Goal: Task Accomplishment & Management: Use online tool/utility

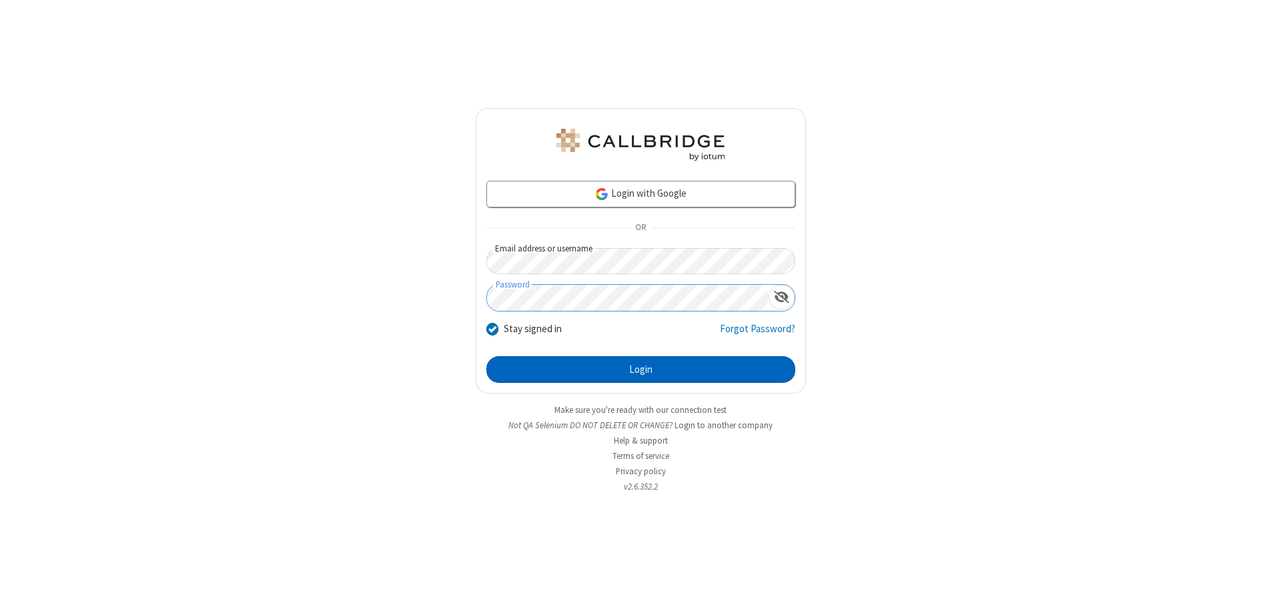
click at [640, 370] on button "Login" at bounding box center [640, 369] width 309 height 27
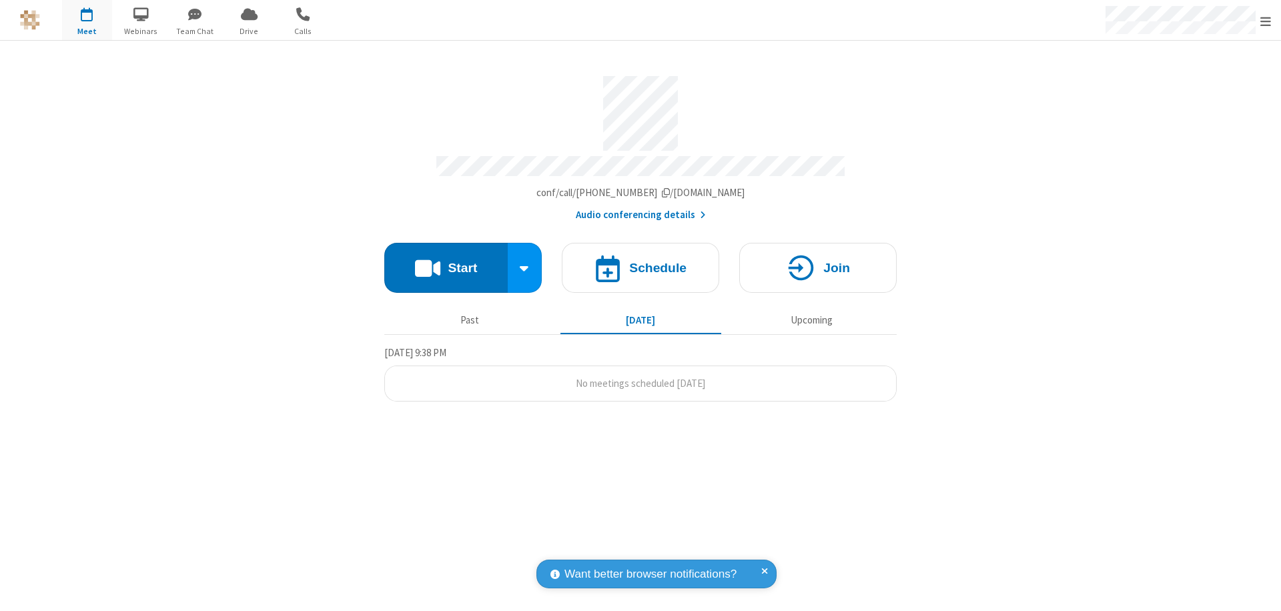
click at [446, 262] on button "Start" at bounding box center [445, 268] width 123 height 50
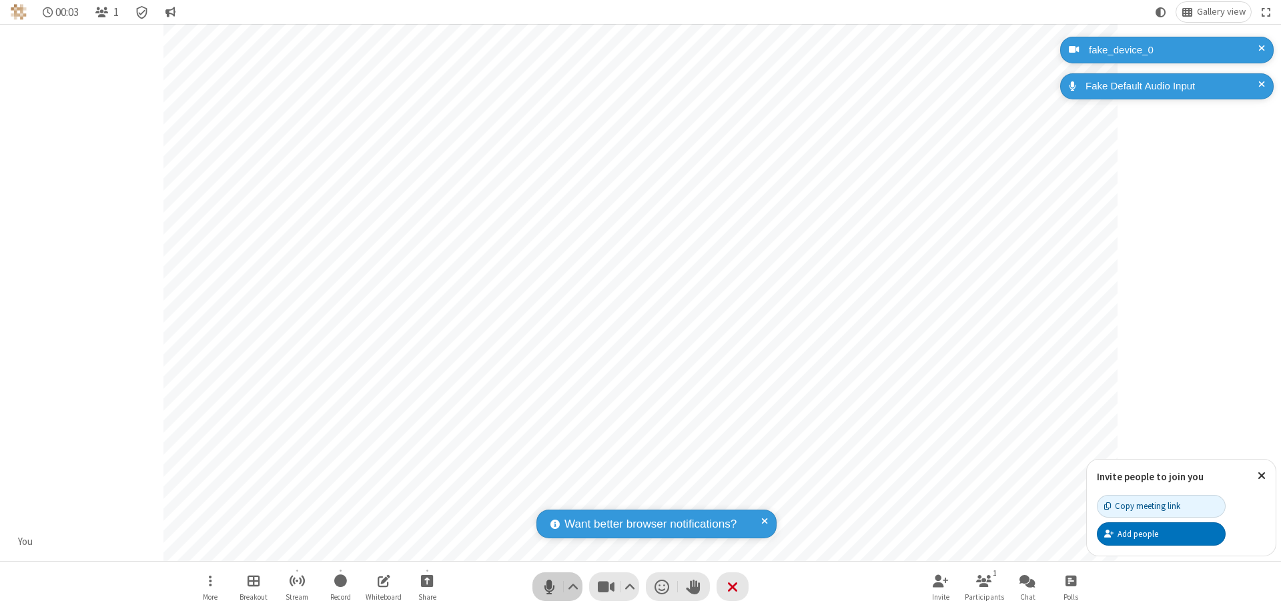
click at [549, 586] on span "Mute (⌘+Shift+A)" at bounding box center [549, 586] width 20 height 19
click at [549, 586] on span "Unmute (⌘+Shift+A)" at bounding box center [549, 586] width 20 height 19
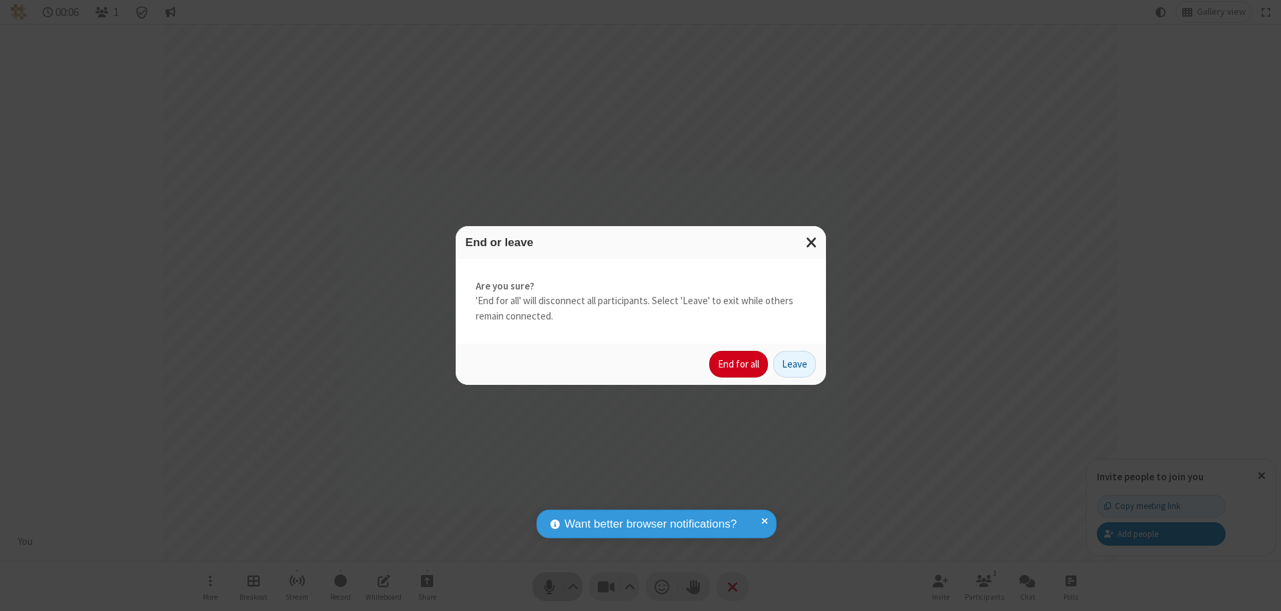
click at [739, 364] on button "End for all" at bounding box center [738, 364] width 59 height 27
